Goal: Task Accomplishment & Management: Manage account settings

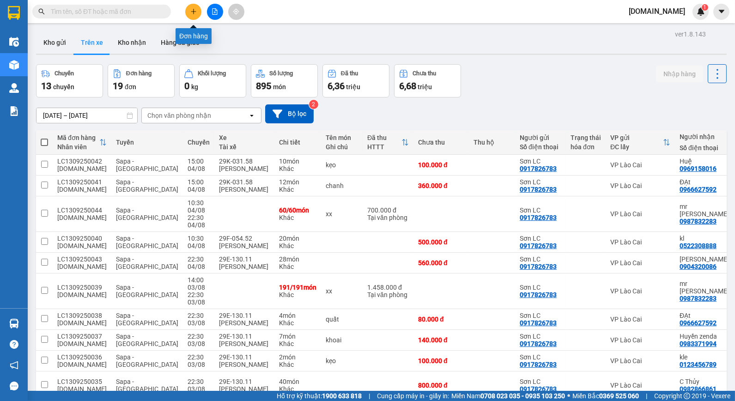
drag, startPoint x: 190, startPoint y: 11, endPoint x: 193, endPoint y: 18, distance: 7.9
click at [193, 18] on button at bounding box center [193, 12] width 16 height 16
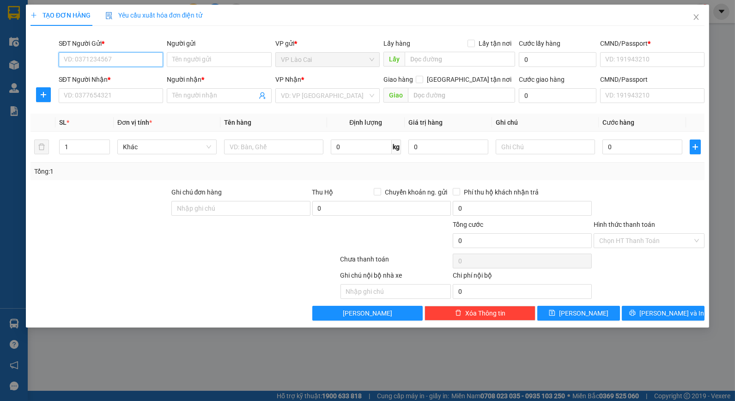
click at [115, 61] on input "SĐT Người Gửi *" at bounding box center [111, 59] width 104 height 15
click at [93, 78] on div "0917826783 - Sơn LC" at bounding box center [110, 78] width 93 height 10
type input "0917826783"
type input "Sơn LC"
type input "123456789"
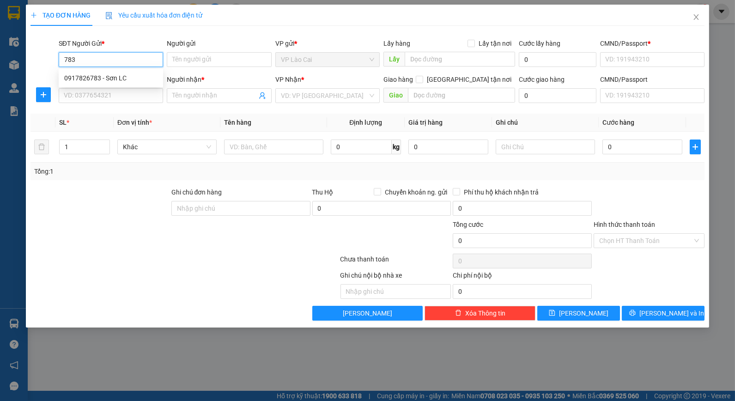
type input "123456789"
type input "0917826783"
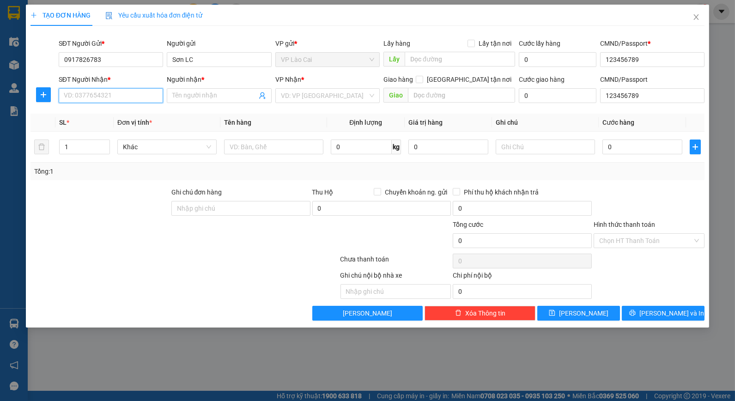
click at [112, 95] on input "SĐT Người Nhận *" at bounding box center [111, 95] width 104 height 15
type input "0935012992"
click at [201, 97] on input "Người nhận *" at bounding box center [214, 96] width 84 height 10
click at [375, 96] on div "VD: VP Sài Gòn" at bounding box center [327, 95] width 104 height 15
type input "A TùnT"
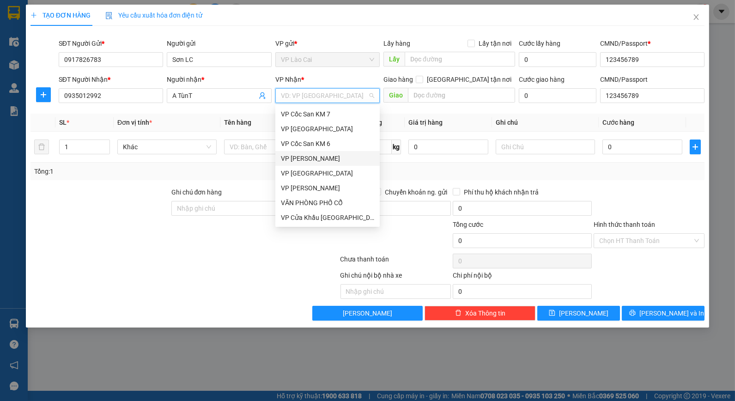
scroll to position [103, 0]
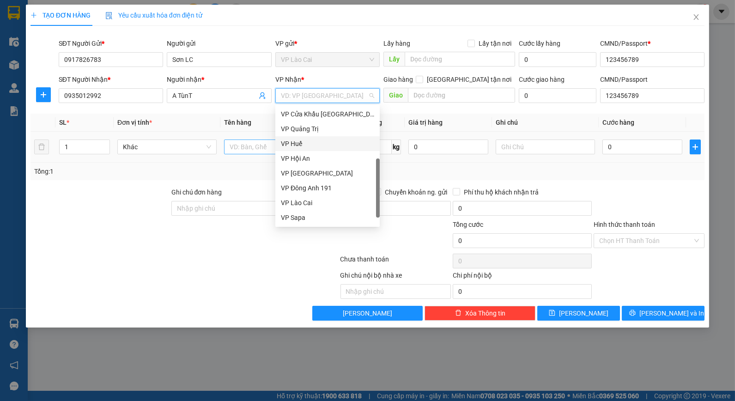
click at [298, 140] on div "VP Huế" at bounding box center [327, 144] width 93 height 10
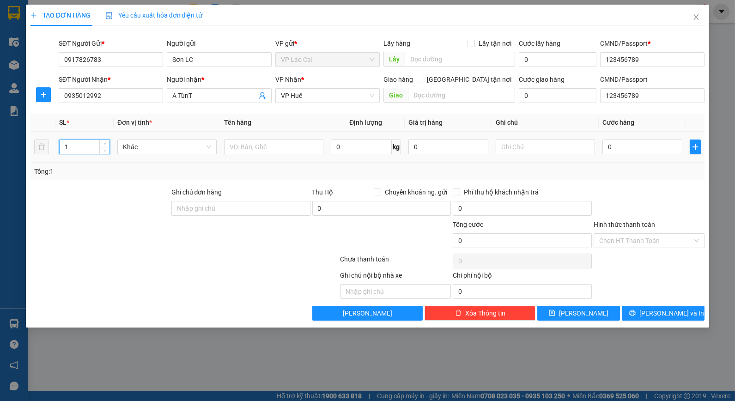
drag, startPoint x: 67, startPoint y: 144, endPoint x: 61, endPoint y: 146, distance: 6.4
click at [61, 146] on input "1" at bounding box center [85, 147] width 50 height 14
type input "2"
click at [264, 145] on input "text" at bounding box center [273, 147] width 99 height 15
type input "Hoa"
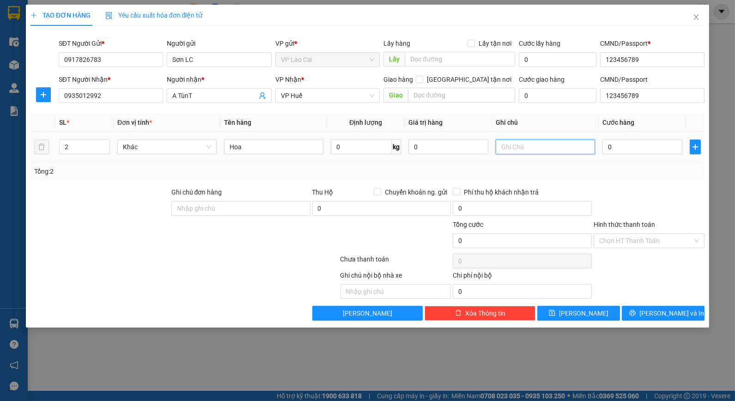
click at [551, 146] on input "text" at bounding box center [545, 147] width 99 height 15
click at [550, 346] on div "TẠO ĐƠN HÀNG Yêu cầu xuất hóa đơn điện tử Transit Pickup Surcharge Ids Transit …" at bounding box center [367, 200] width 735 height 401
click at [530, 146] on input "lái xe thuớươc" at bounding box center [545, 147] width 99 height 15
click at [536, 146] on input "lái xe thu cư" at bounding box center [545, 147] width 99 height 15
click at [548, 144] on input "lái xe thu cưo" at bounding box center [545, 147] width 99 height 15
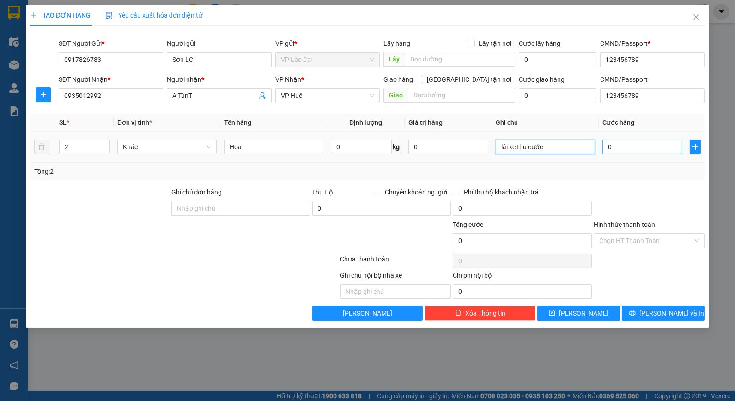
type input "lái xe thu cước"
click at [611, 146] on input "0" at bounding box center [642, 147] width 80 height 15
type input "2"
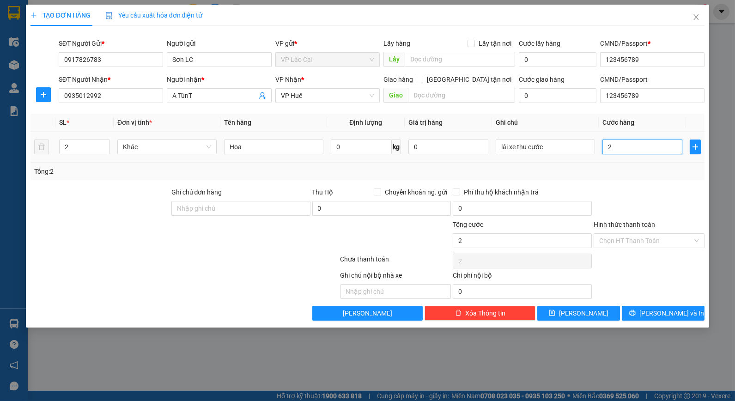
type input "25"
type input "250"
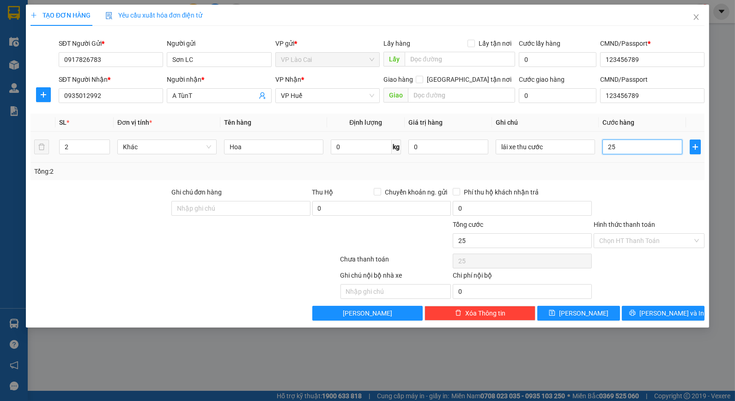
type input "250"
type input "250.000"
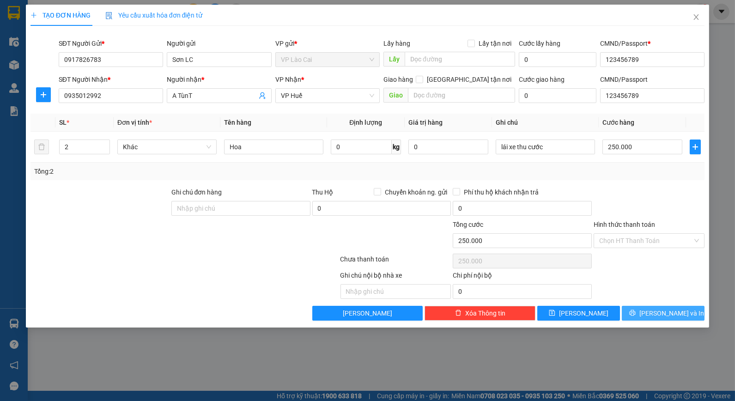
click at [671, 311] on span "Lưu và In" at bounding box center [671, 313] width 65 height 10
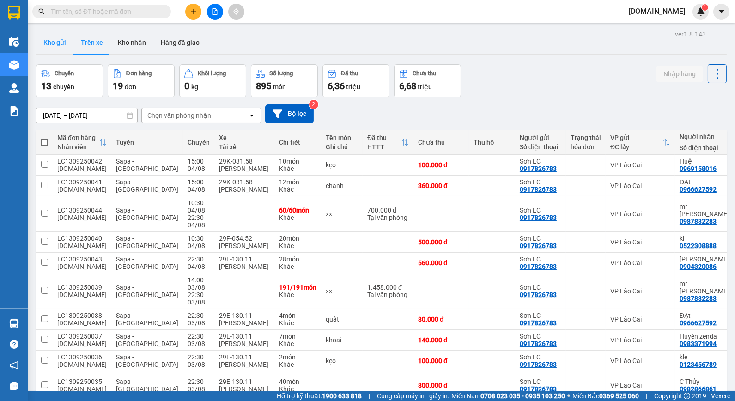
click at [65, 38] on button "Kho gửi" at bounding box center [54, 42] width 37 height 22
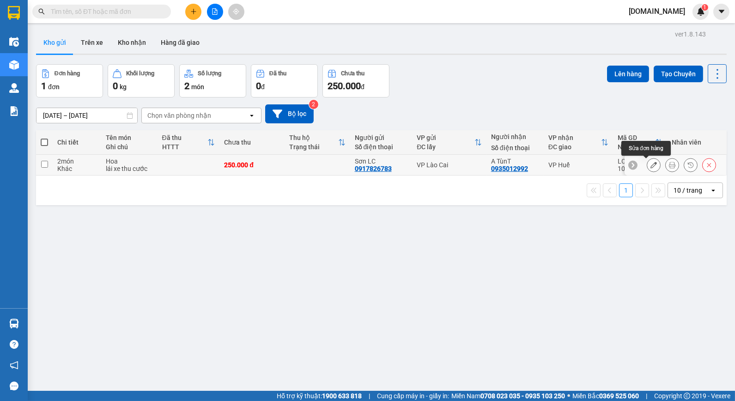
click at [649, 167] on button at bounding box center [653, 165] width 13 height 16
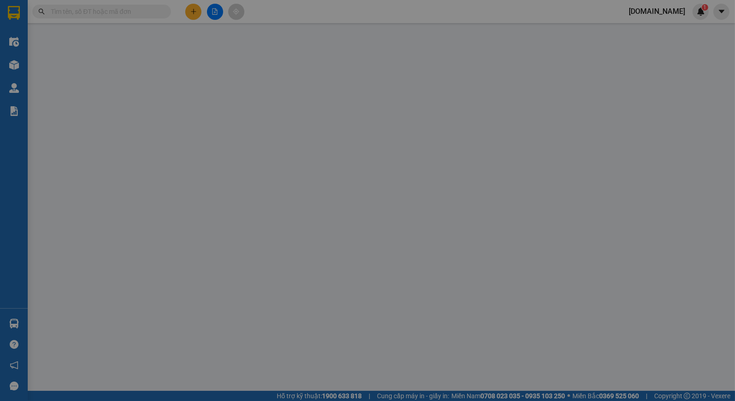
type input "0917826783"
type input "Sơn LC"
type input "123456789"
type input "0935012992"
type input "A TùnT"
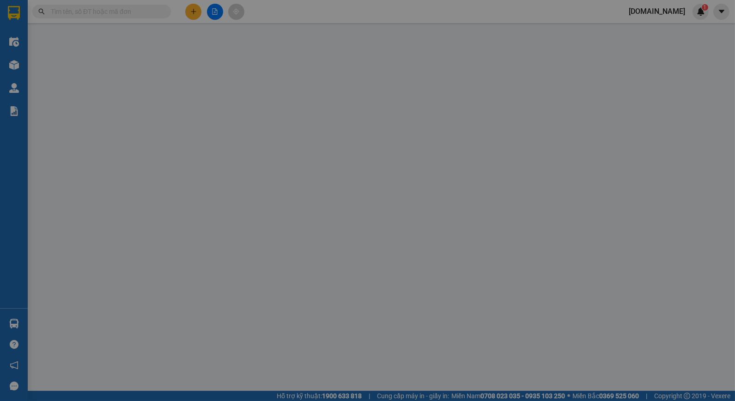
type input "123456789"
type input "250.000"
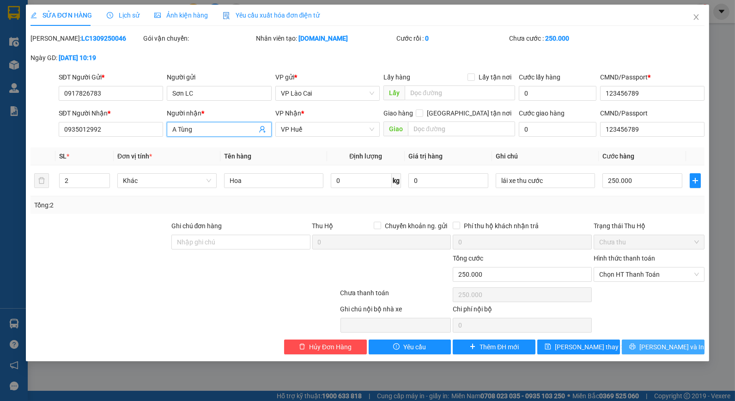
type input "A Tùng"
click at [661, 349] on span "Lưu và In" at bounding box center [671, 347] width 65 height 10
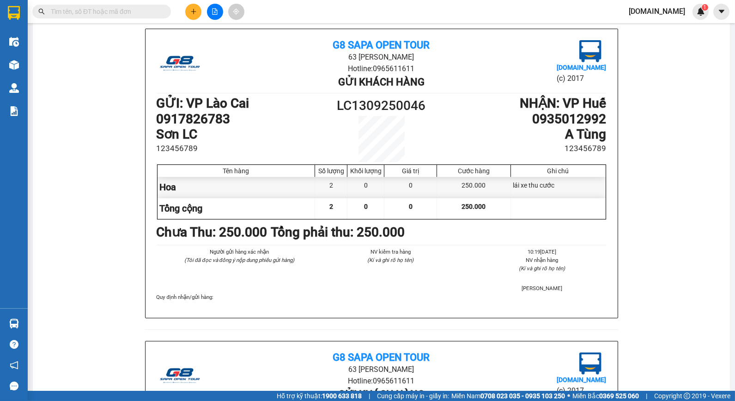
scroll to position [55, 0]
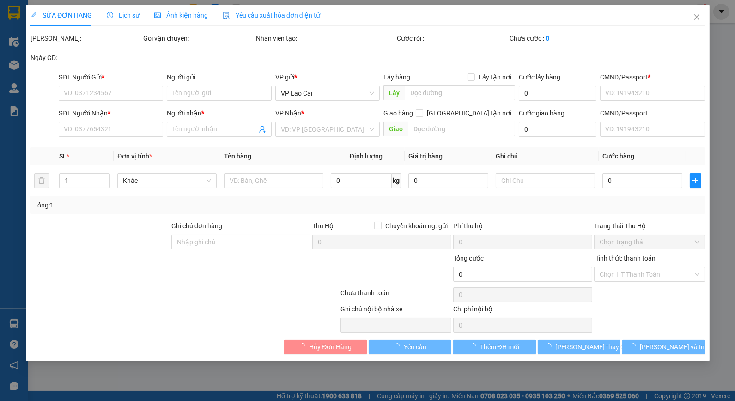
type input "0917826783"
type input "Sơn LC"
type input "123456789"
type input "0935012992"
type input "A Tùng"
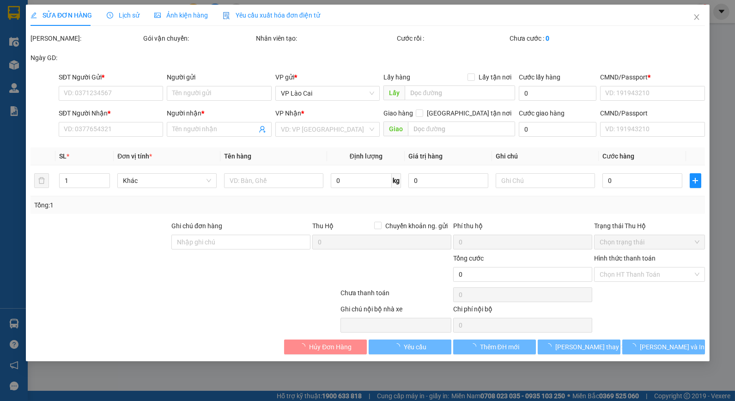
type input "123456789"
type input "250.000"
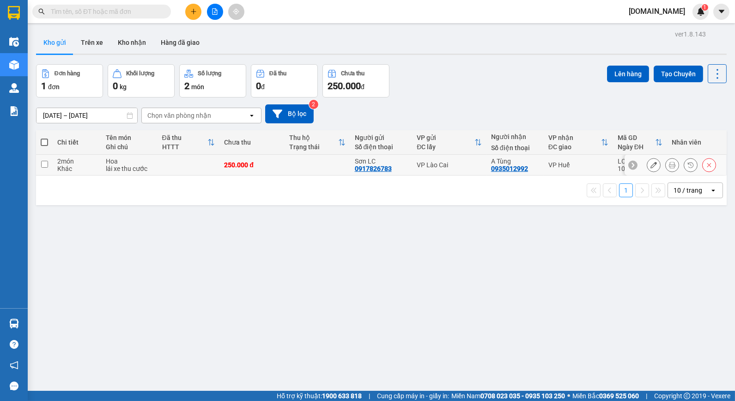
click at [44, 165] on input "checkbox" at bounding box center [44, 164] width 7 height 7
checkbox input "true"
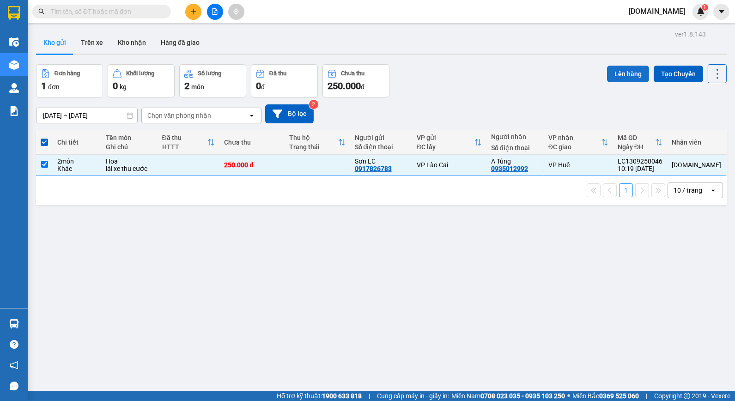
click at [615, 72] on button "Lên hàng" at bounding box center [628, 74] width 42 height 17
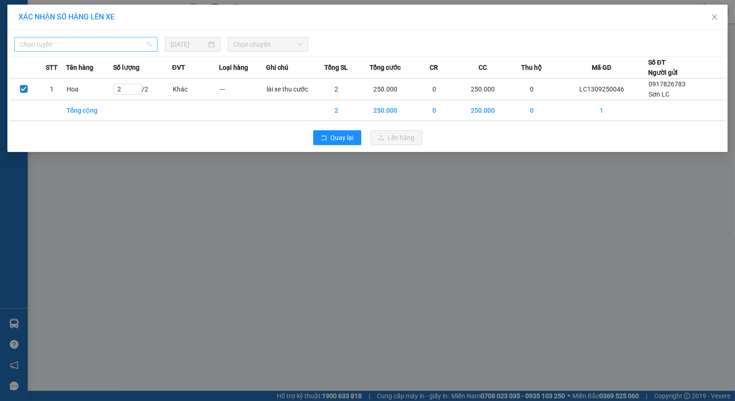
click at [97, 38] on span "Chọn tuyến" at bounding box center [86, 44] width 132 height 14
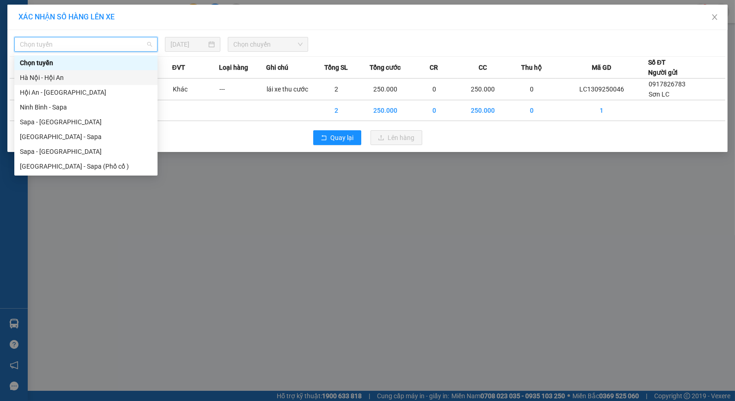
click at [47, 79] on div "Hà Nội - Hội An" at bounding box center [86, 78] width 132 height 10
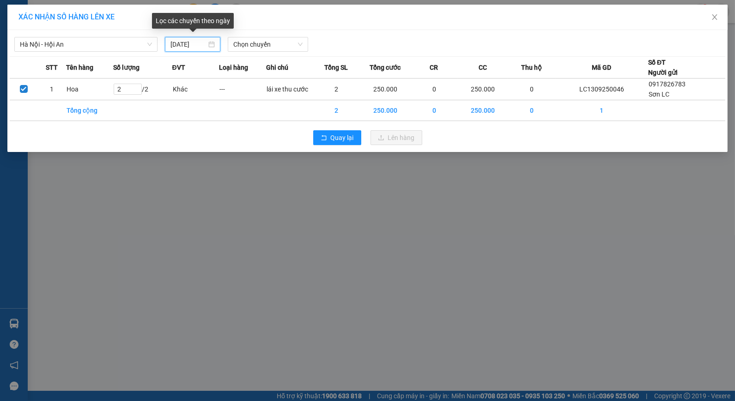
click at [196, 44] on input "13/09/2025" at bounding box center [188, 44] width 36 height 10
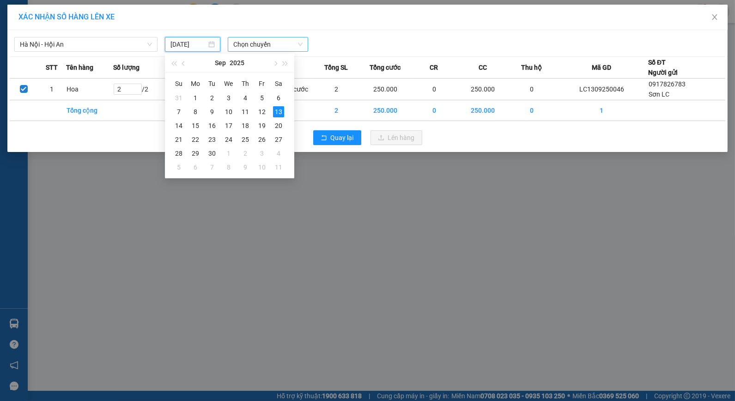
click at [252, 44] on span "Chọn chuyến" at bounding box center [267, 44] width 69 height 14
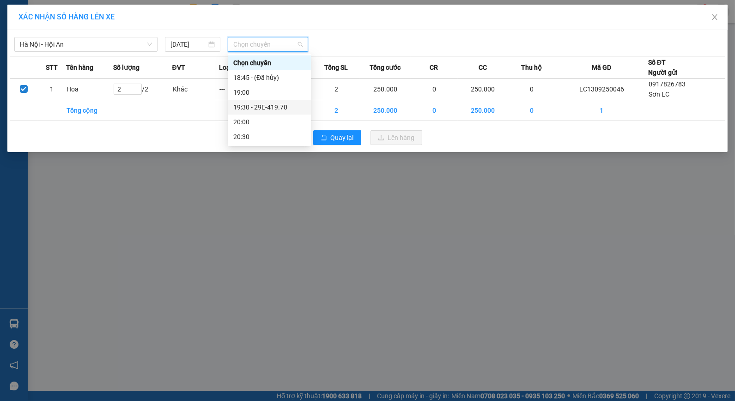
click at [261, 106] on div "19:30 - 29E-419.70" at bounding box center [269, 107] width 72 height 10
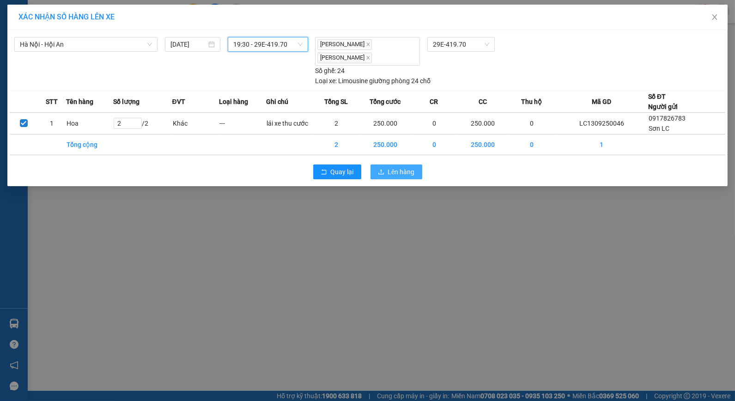
click at [391, 174] on span "Lên hàng" at bounding box center [401, 172] width 27 height 10
